Goal: Task Accomplishment & Management: Use online tool/utility

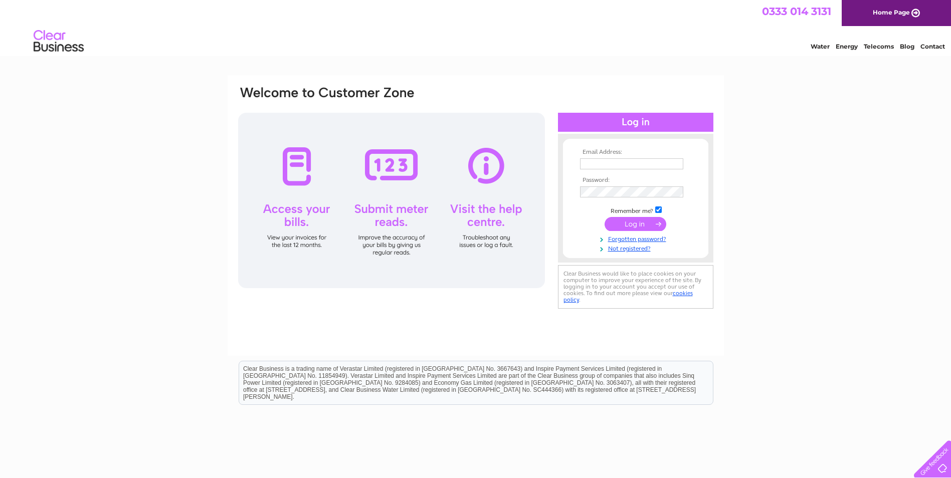
type input "info@austin-travel.co.uk"
click at [639, 226] on input "submit" at bounding box center [635, 224] width 62 height 14
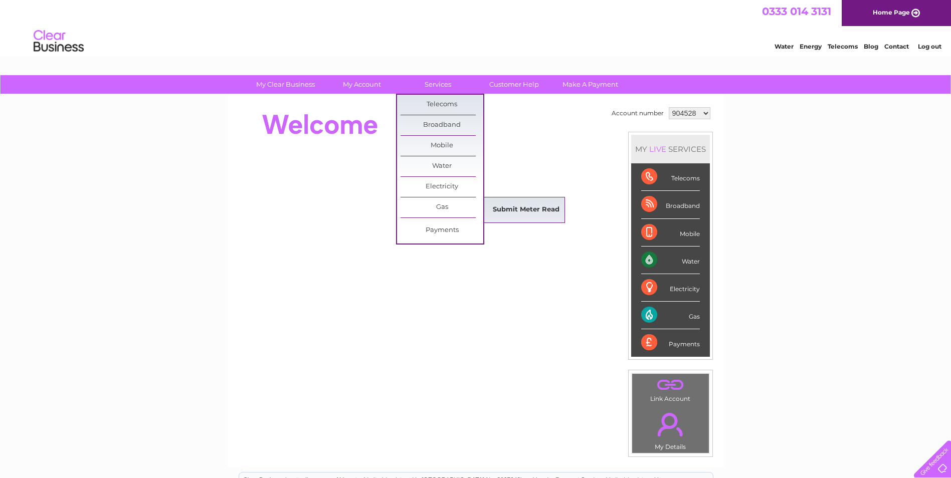
click at [507, 207] on link "Submit Meter Read" at bounding box center [526, 210] width 83 height 20
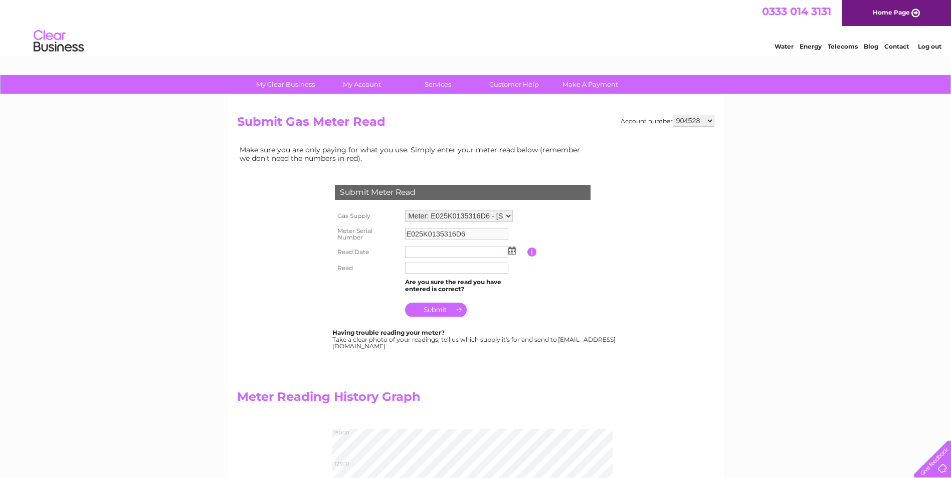
click at [511, 250] on img at bounding box center [512, 251] width 8 height 8
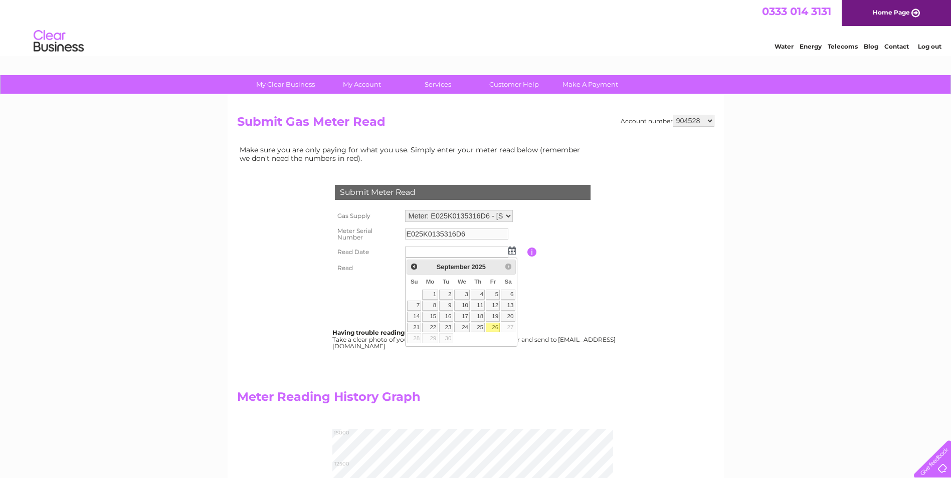
click at [492, 326] on link "26" at bounding box center [493, 328] width 14 height 10
type input "[DATE]"
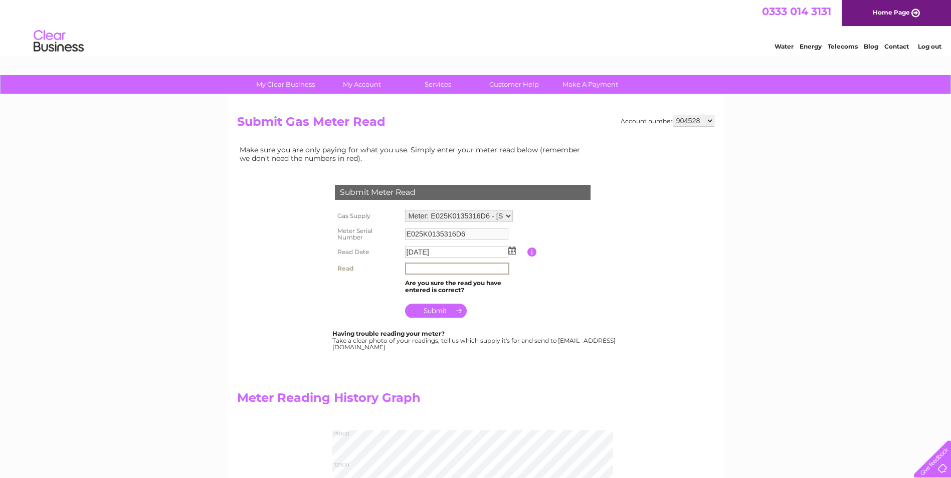
click at [421, 268] on input "text" at bounding box center [457, 269] width 104 height 12
type input "14559"
click at [445, 309] on input "submit" at bounding box center [436, 311] width 62 height 14
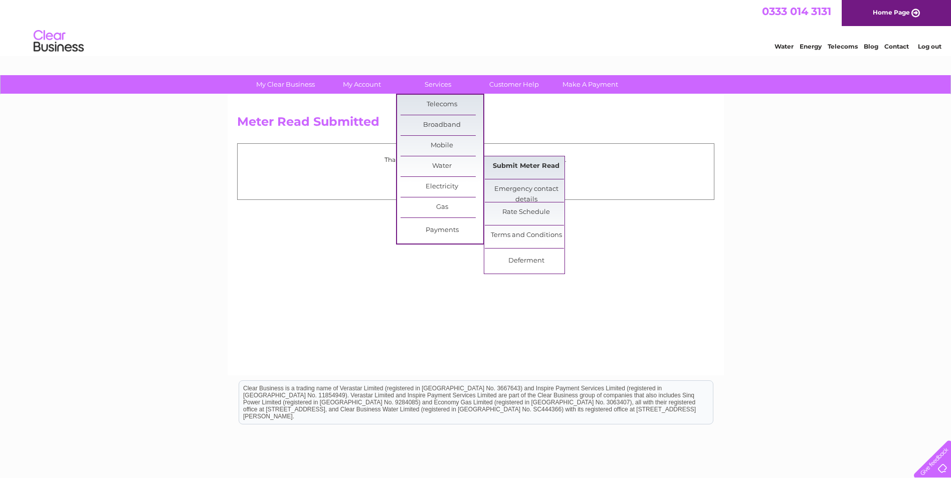
click at [520, 162] on link "Submit Meter Read" at bounding box center [526, 166] width 83 height 20
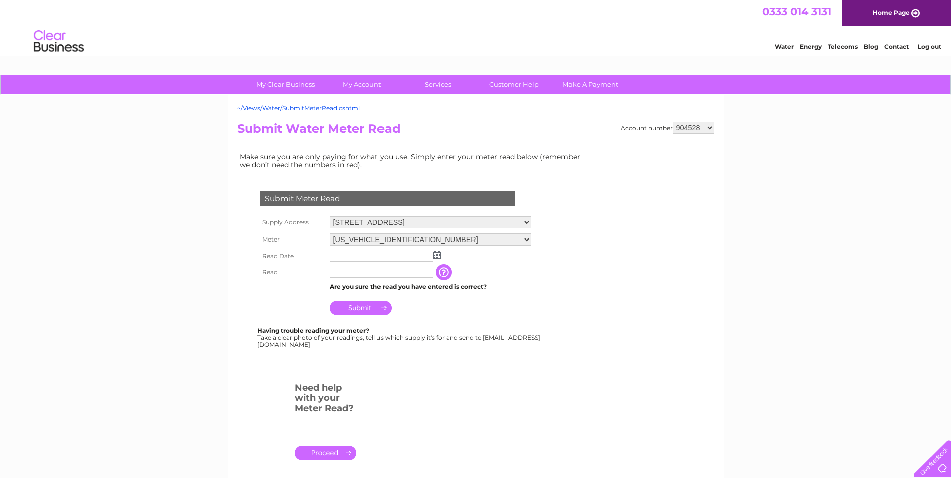
click at [437, 255] on img at bounding box center [437, 255] width 8 height 8
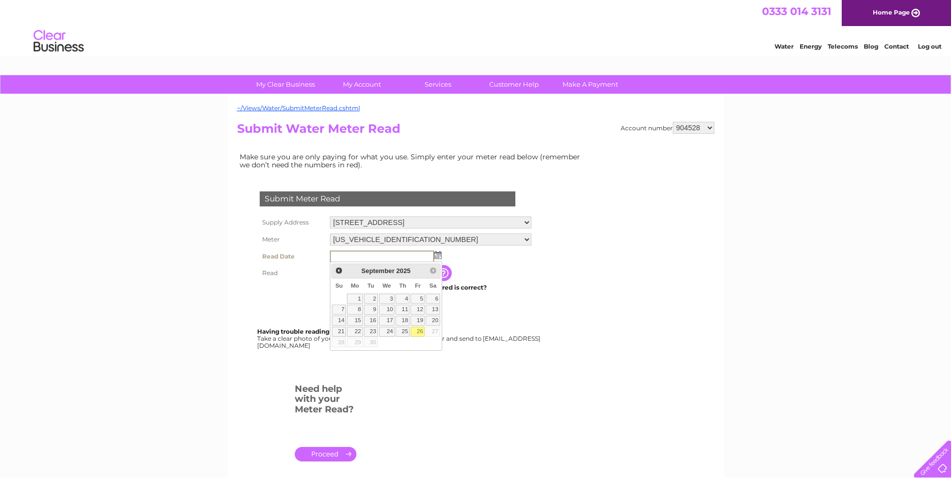
click at [417, 328] on link "26" at bounding box center [418, 332] width 14 height 10
type input "2025/09/26"
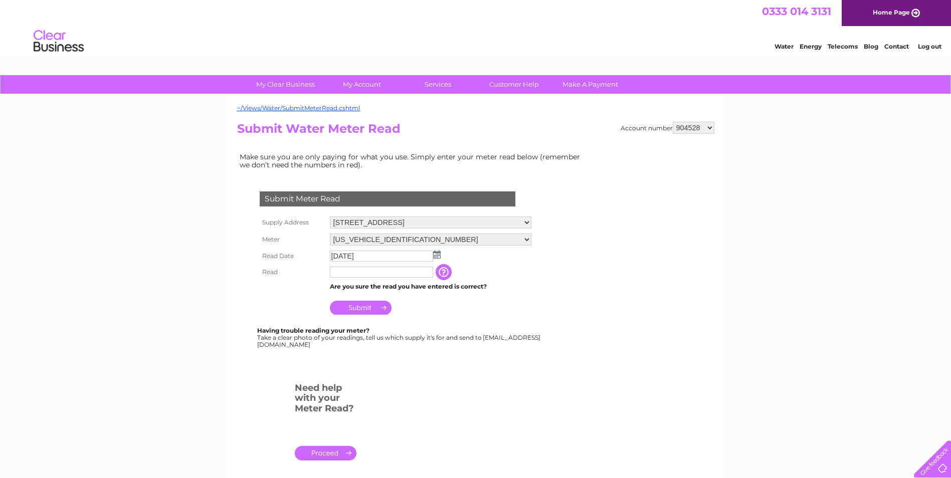
click at [384, 271] on input "text" at bounding box center [381, 272] width 103 height 11
type input "5561"
click at [369, 307] on input "Submit" at bounding box center [361, 308] width 62 height 14
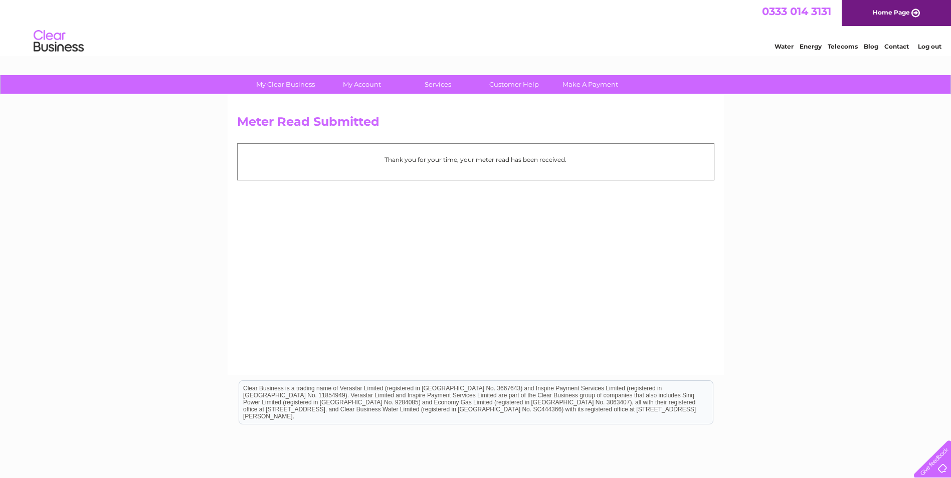
click at [934, 45] on link "Log out" at bounding box center [930, 47] width 24 height 8
